Goal: Transaction & Acquisition: Purchase product/service

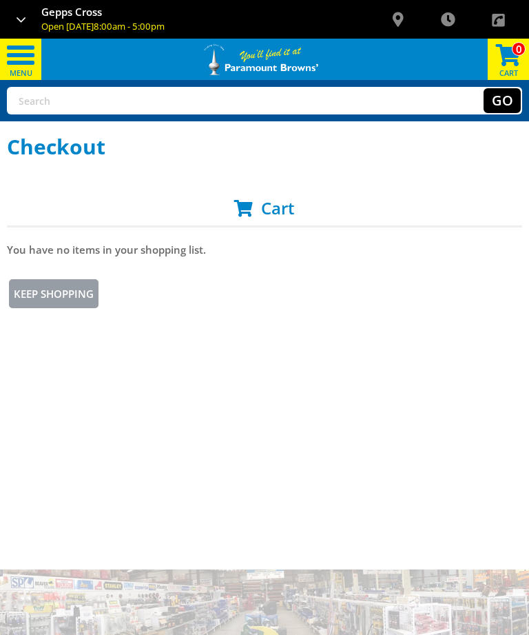
click at [309, 100] on input "text" at bounding box center [180, 100] width 345 height 25
type input "Storage cabinet"
click at [502, 101] on button "Go" at bounding box center [502, 100] width 37 height 25
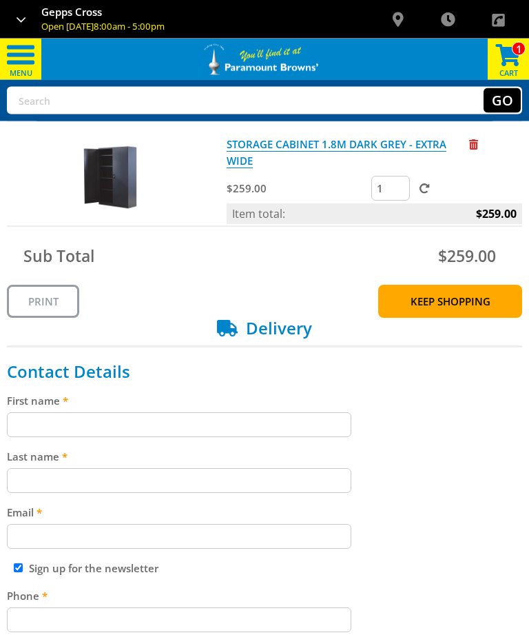
scroll to position [105, 0]
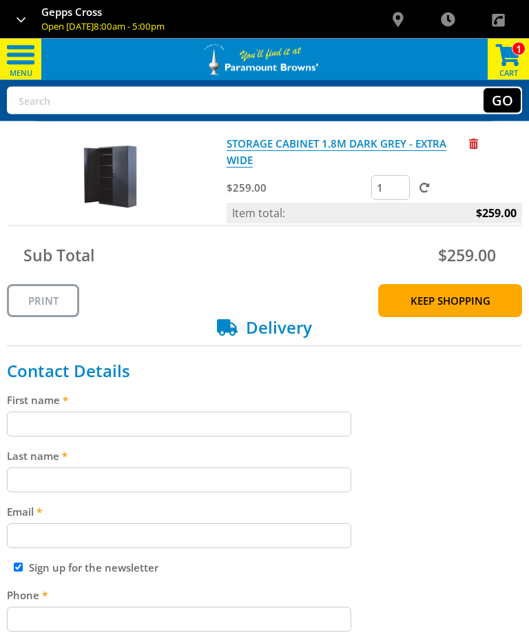
click at [318, 423] on input "First name" at bounding box center [179, 424] width 345 height 25
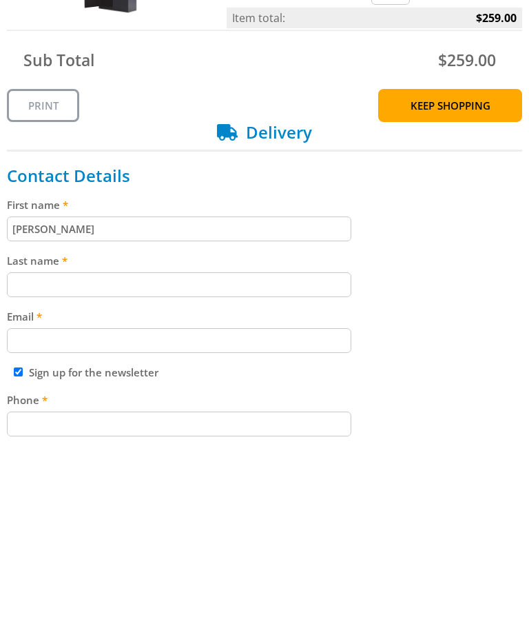
type input "Tania"
click at [125, 468] on input "Last name" at bounding box center [179, 480] width 345 height 25
type input "Holland"
click at [169, 524] on input "Email" at bounding box center [179, 536] width 345 height 25
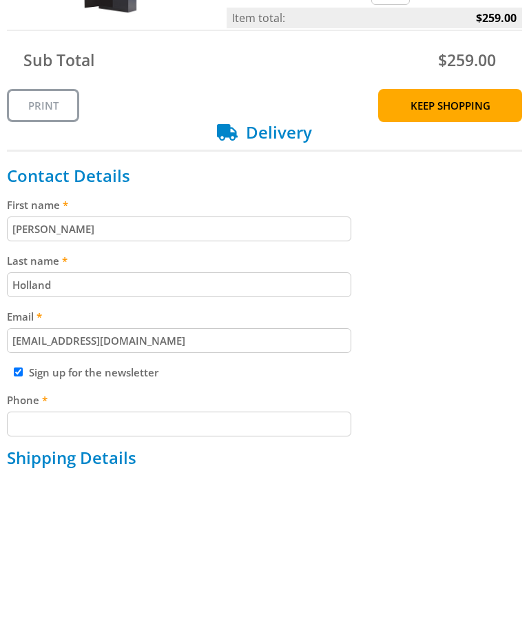
scroll to position [142, 0]
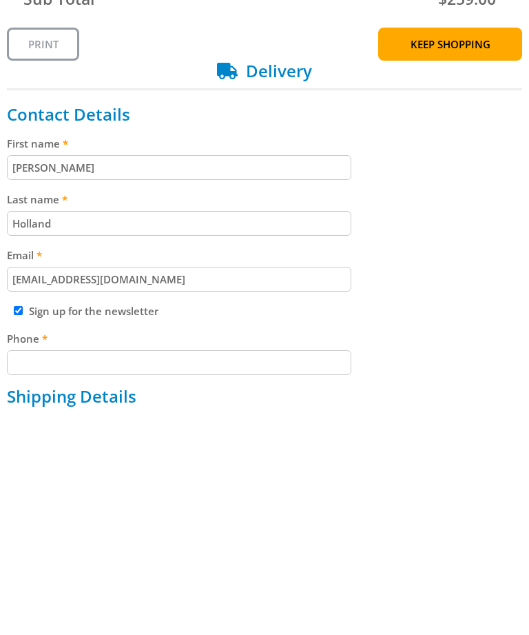
type input "taniaholland1@bigpond.com"
click at [181, 571] on input "Phone" at bounding box center [179, 583] width 345 height 25
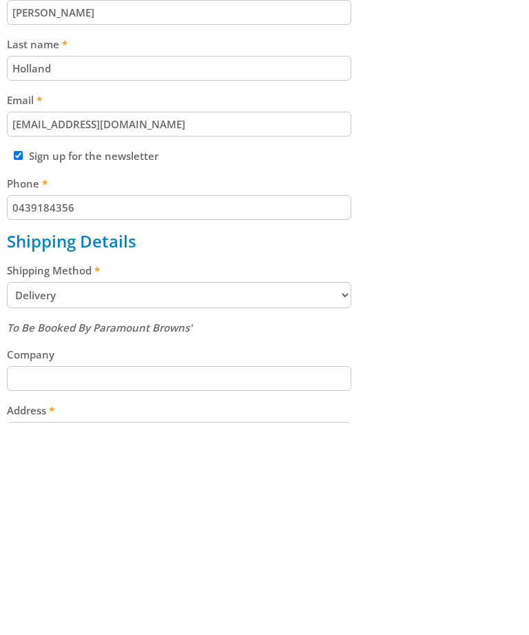
scroll to position [405, 0]
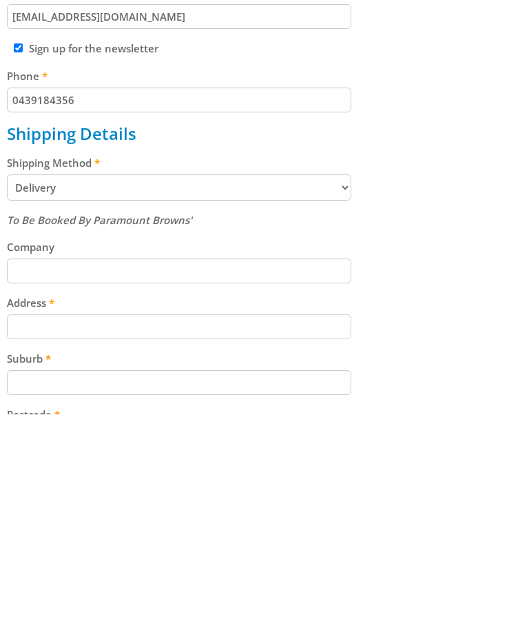
type input "0439184356"
click at [201, 535] on input "Address" at bounding box center [179, 547] width 345 height 25
type input "6 Lomond Street"
click at [154, 591] on input "Suburb" at bounding box center [179, 603] width 345 height 25
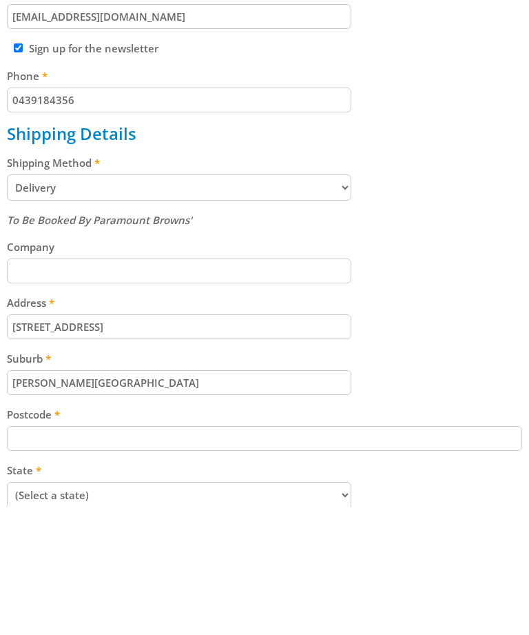
scroll to position [519, 0]
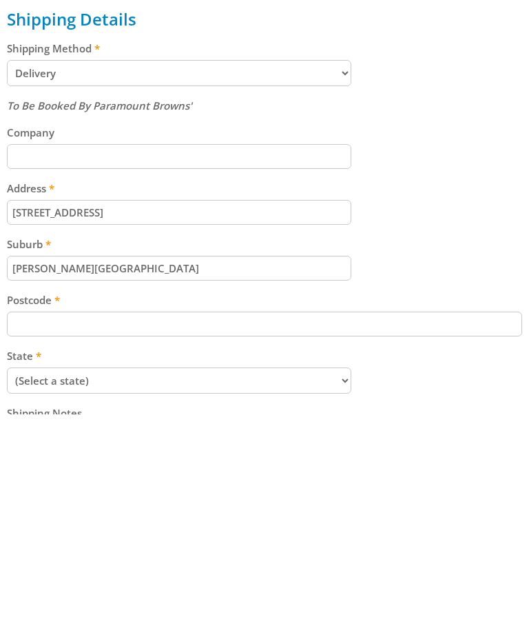
type input "Andrews Farm"
click at [171, 532] on input "Postcode" at bounding box center [265, 544] width 516 height 25
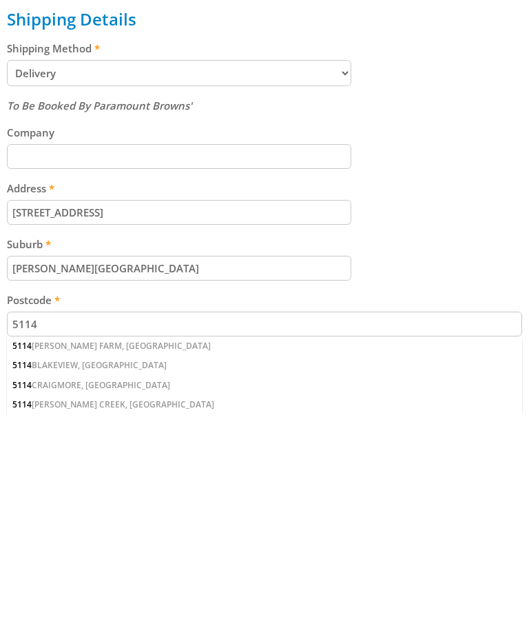
type input "5114"
click at [103, 557] on div "5114 ANDREWS FARM, SA" at bounding box center [265, 566] width 516 height 19
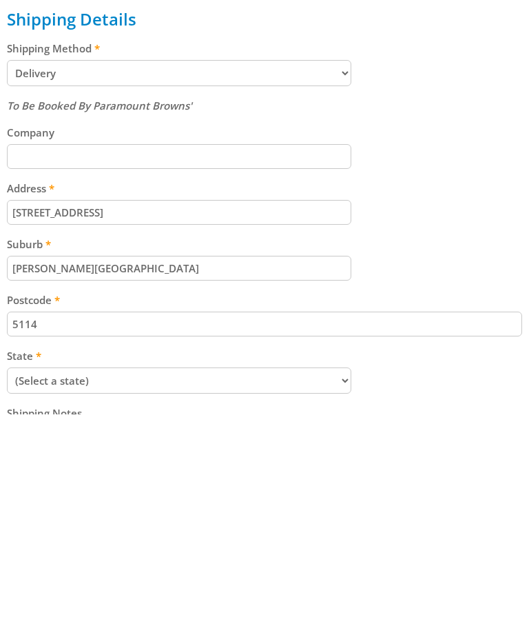
scroll to position [740, 0]
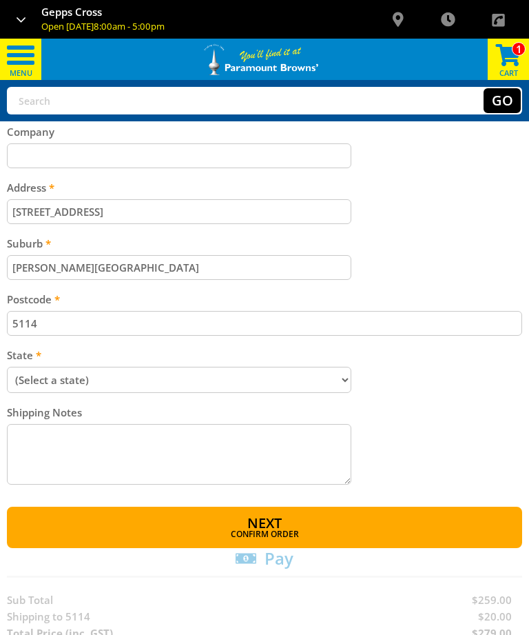
click at [343, 379] on select "(Select a state) South Australia Victoria New South Wales Queensland Western Au…" at bounding box center [179, 380] width 345 height 26
select select "SA"
click at [162, 431] on textarea "Shipping Notes" at bounding box center [179, 454] width 345 height 61
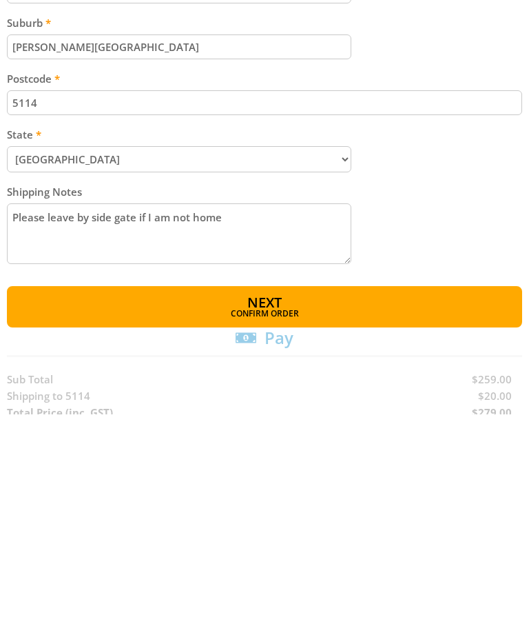
type textarea "Please leave by side gate if I am not home"
click at [352, 507] on button "Next Confirm order" at bounding box center [265, 527] width 516 height 41
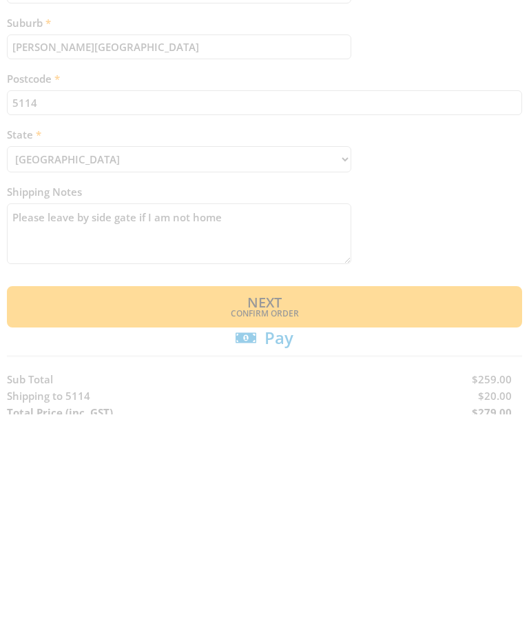
scroll to position [961, 0]
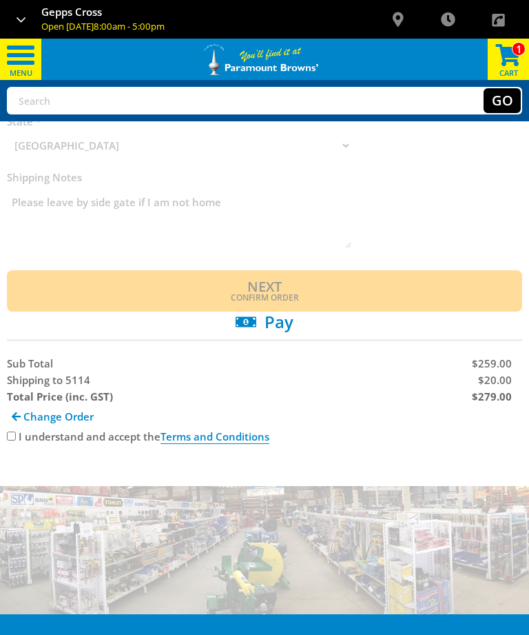
click at [8, 438] on input "I understand and accept the Terms and Conditions" at bounding box center [11, 435] width 9 height 9
checkbox input "true"
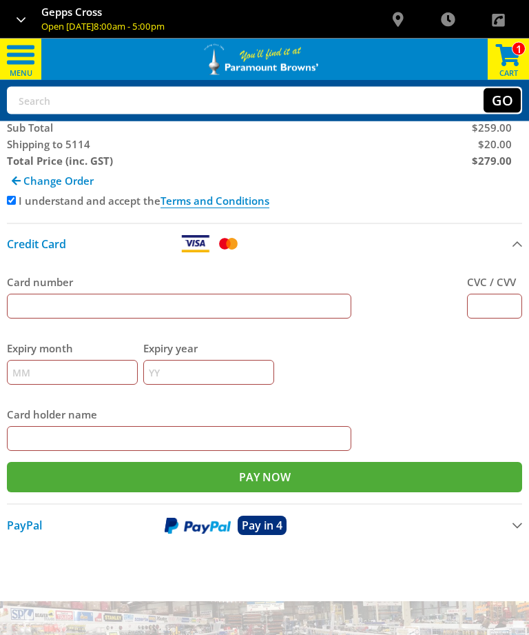
scroll to position [1201, 0]
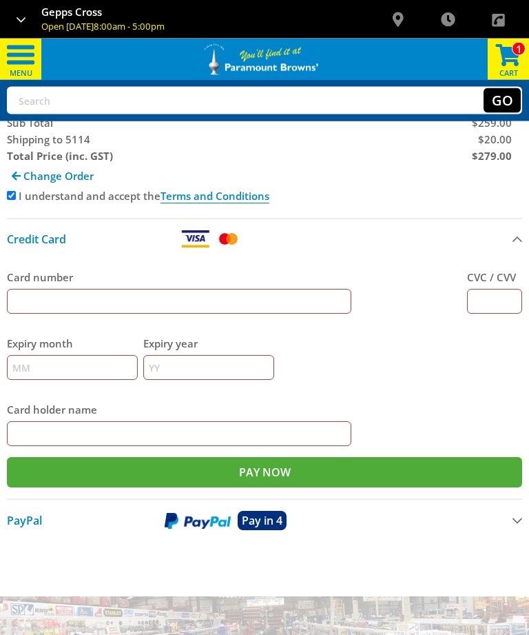
click at [251, 515] on span "Pay in 4" at bounding box center [262, 520] width 41 height 15
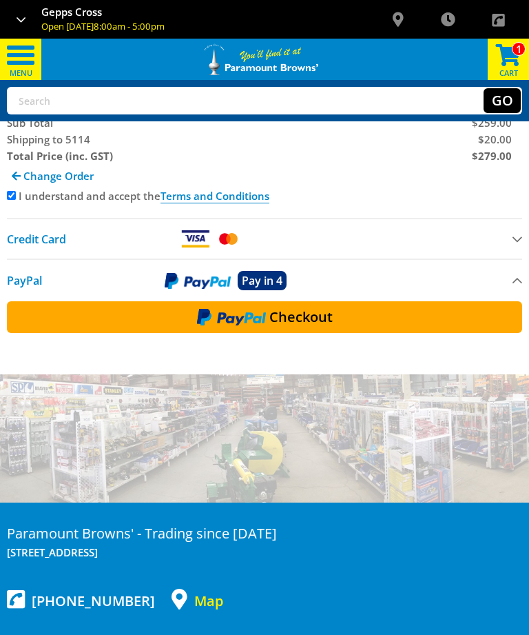
click at [329, 313] on span "Checkout" at bounding box center [300, 317] width 63 height 14
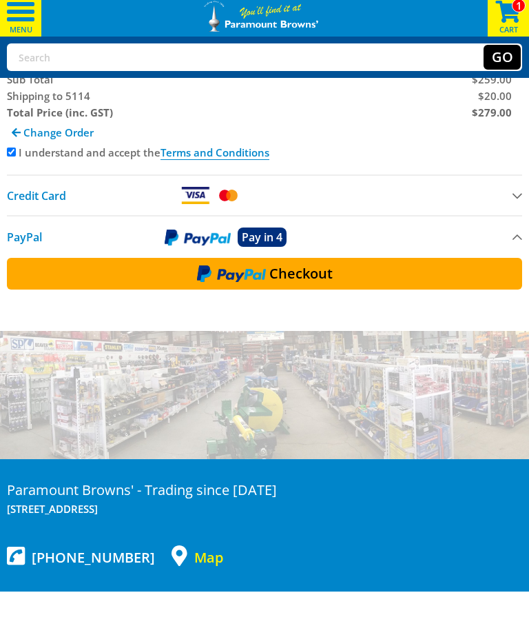
scroll to position [1246, 0]
